Goal: Task Accomplishment & Management: Manage account settings

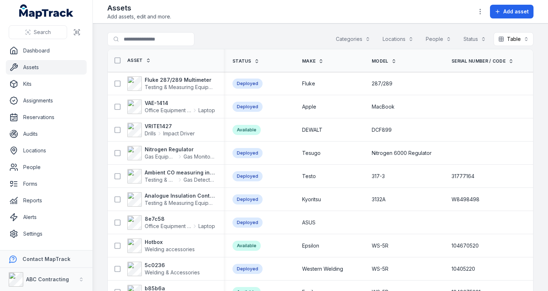
click at [47, 242] on nav "Dashboard Assets Kits Assignments Reservations Audits Locations People Forms Re…" at bounding box center [46, 146] width 92 height 207
click at [55, 229] on link "Settings" at bounding box center [46, 234] width 81 height 14
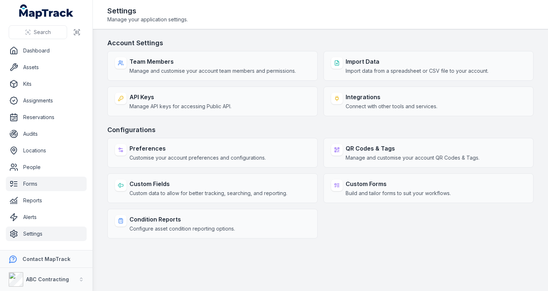
click at [44, 183] on link "Forms" at bounding box center [46, 184] width 81 height 14
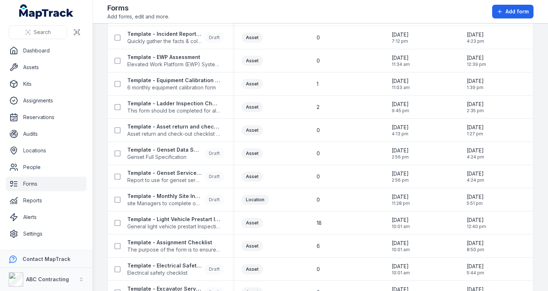
scroll to position [396, 0]
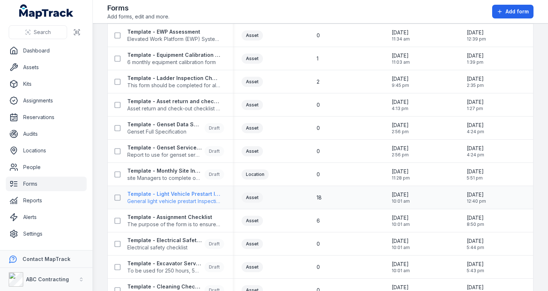
click at [175, 191] on strong "Template - Light Vehicle Prestart Inspection" at bounding box center [173, 194] width 93 height 7
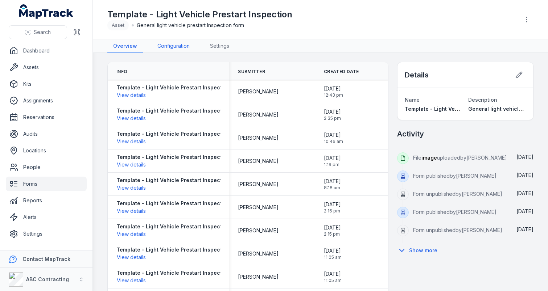
click at [180, 49] on link "Configuration" at bounding box center [173, 47] width 44 height 14
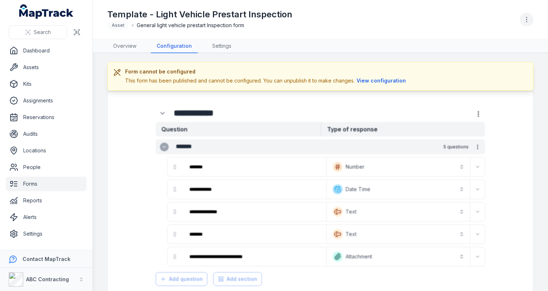
click at [520, 17] on button "button" at bounding box center [526, 20] width 14 height 14
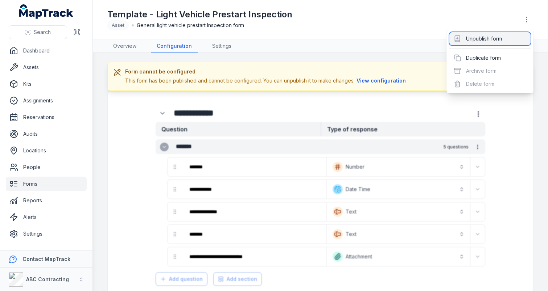
click at [492, 39] on div "Unpublish form" at bounding box center [489, 38] width 81 height 13
